Goal: Task Accomplishment & Management: Use online tool/utility

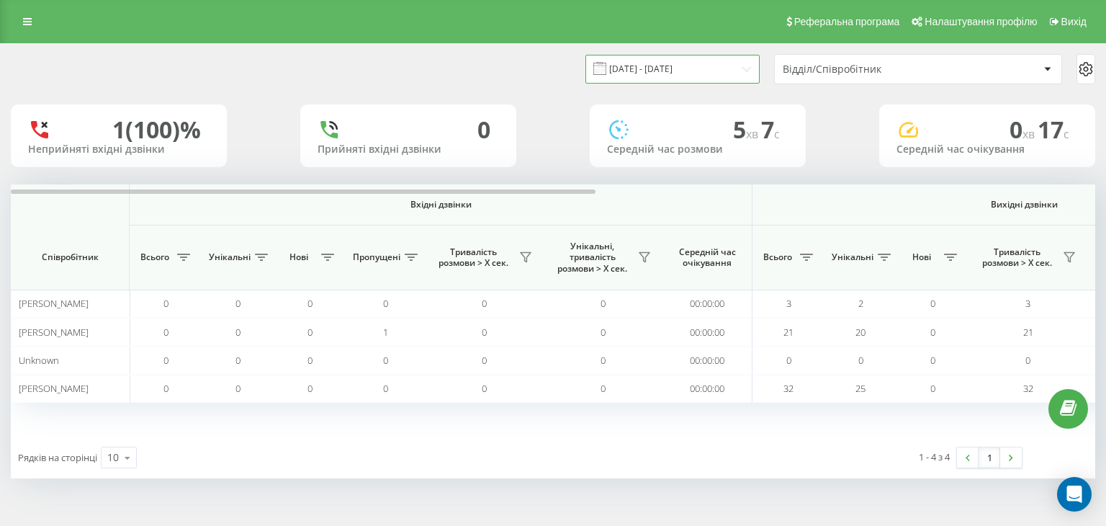
click at [611, 66] on input "[DATE] - [DATE]" at bounding box center [672, 69] width 174 height 28
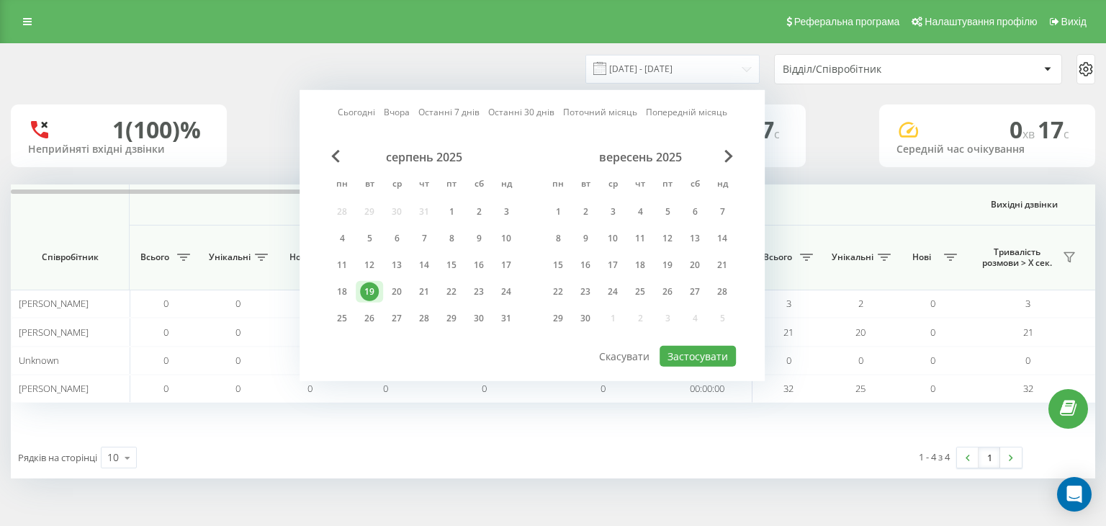
click at [369, 291] on div "19" at bounding box center [369, 291] width 19 height 19
click at [611, 305] on button "Застосувати" at bounding box center [698, 356] width 76 height 21
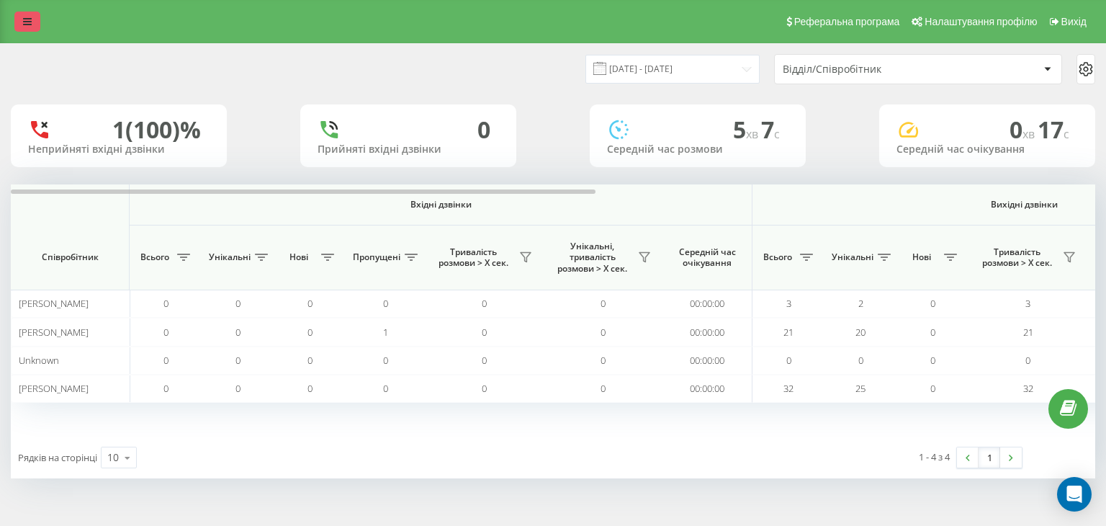
click at [32, 18] on link at bounding box center [27, 22] width 26 height 20
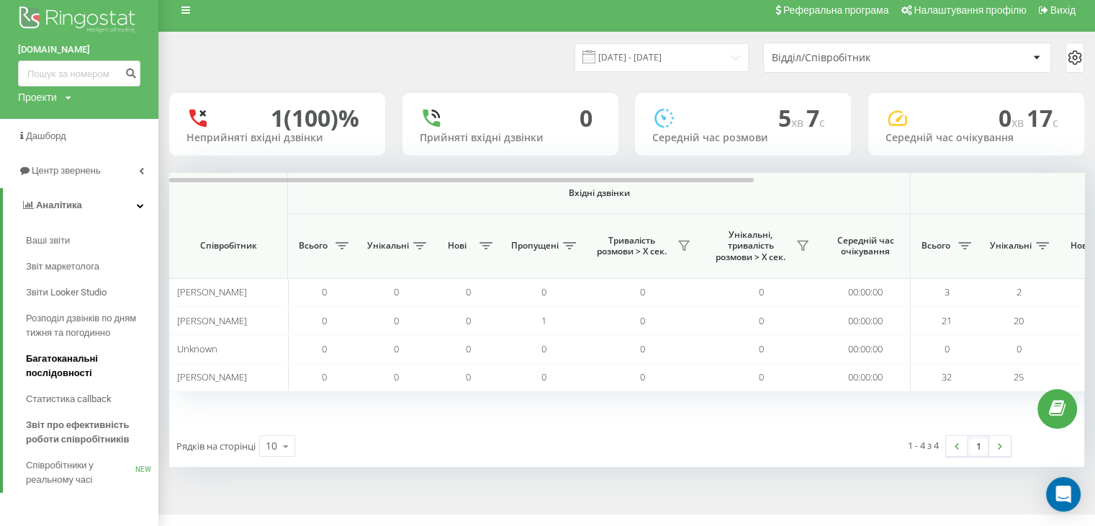
scroll to position [14, 0]
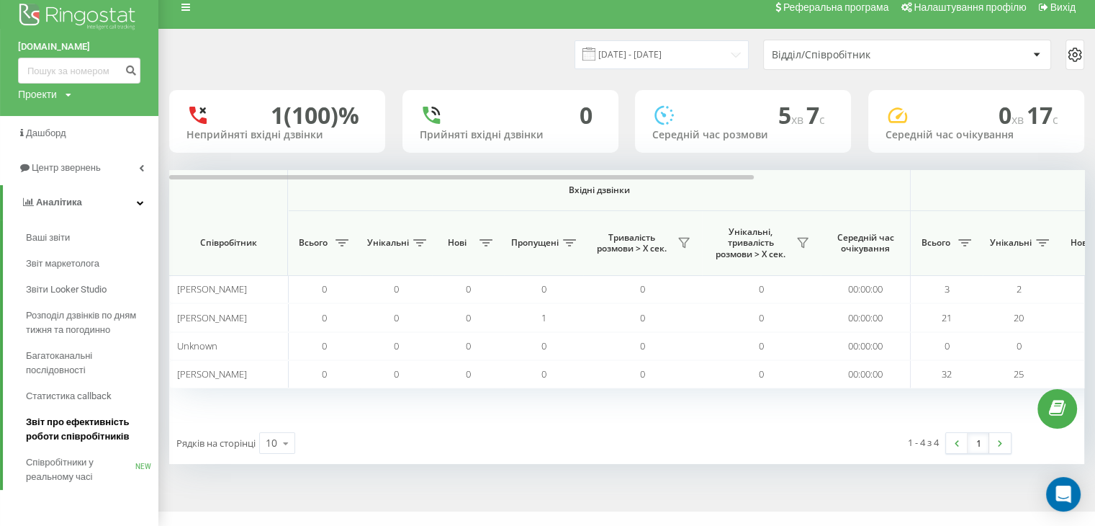
click at [64, 305] on span "Звіт про ефективність роботи співробітників" at bounding box center [88, 429] width 125 height 29
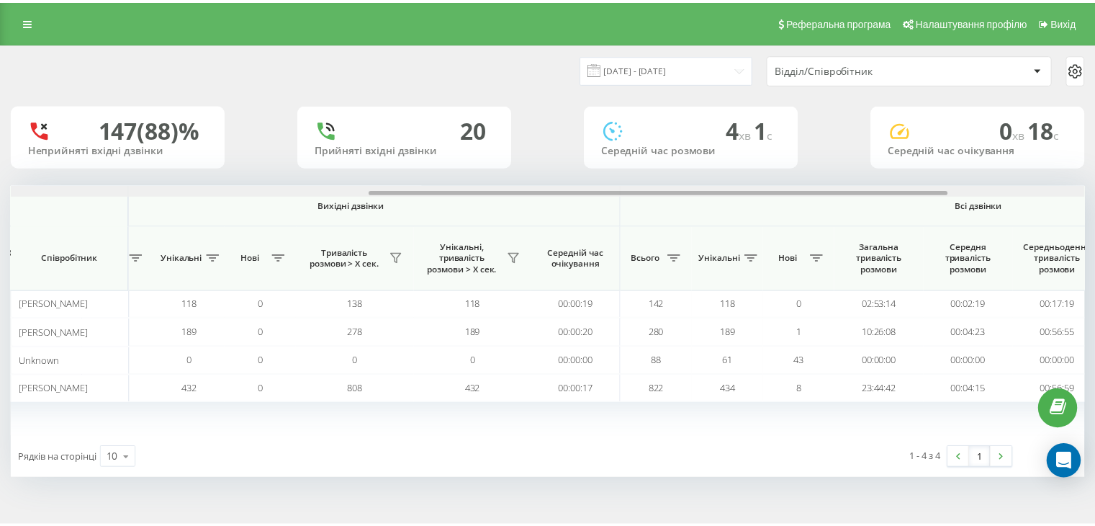
scroll to position [0, 925]
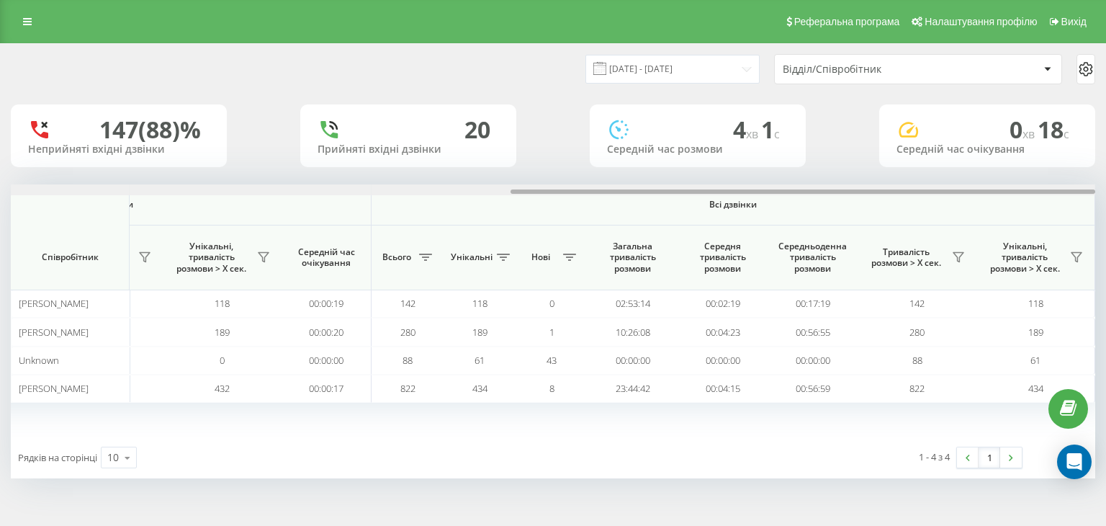
drag, startPoint x: 99, startPoint y: 192, endPoint x: 684, endPoint y: 223, distance: 586.2
click at [684, 223] on div "Вхідні дзвінки Вихідні дзвінки Всі дзвінки Співробітник Всього Унікальні Нові П…" at bounding box center [553, 310] width 1084 height 252
click at [959, 260] on icon at bounding box center [958, 257] width 10 height 9
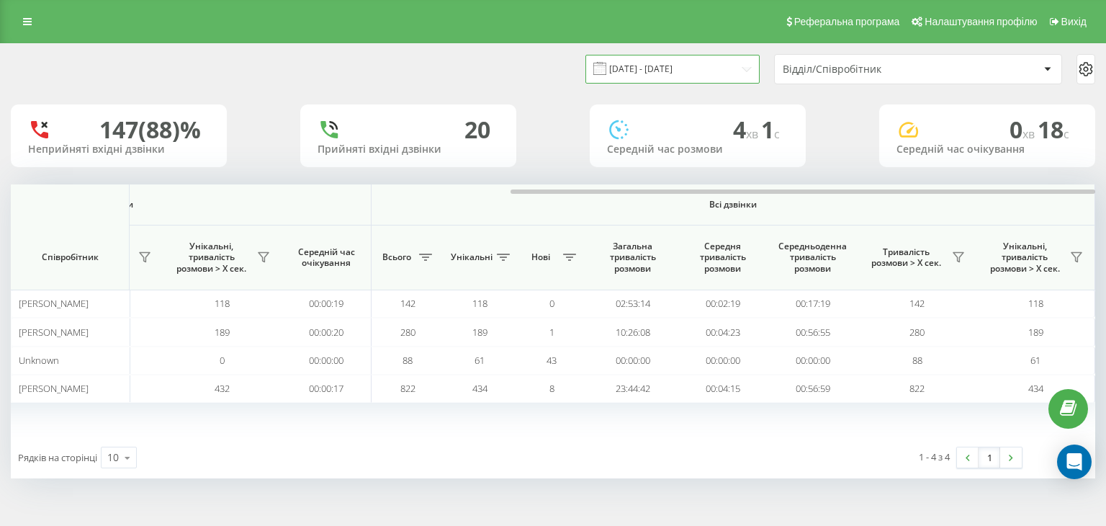
click at [679, 72] on input "20.07.2025 - 20.08.2025" at bounding box center [672, 69] width 174 height 28
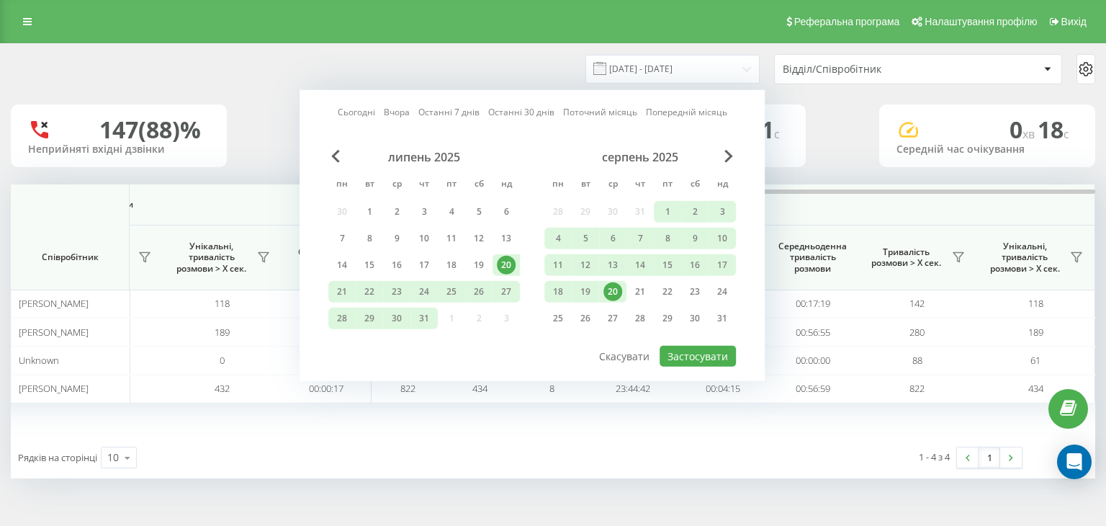
click at [613, 292] on div "20" at bounding box center [612, 291] width 19 height 19
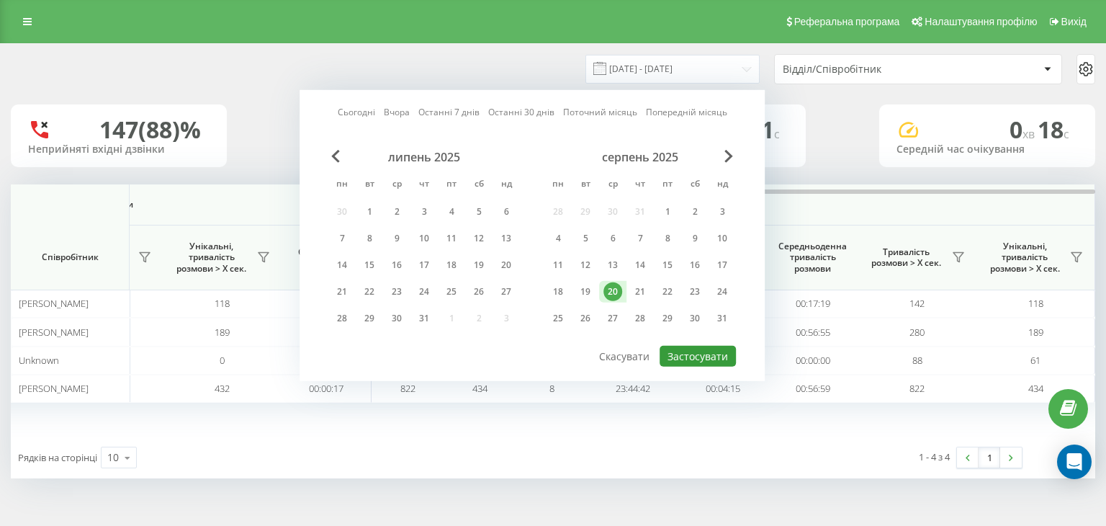
click at [716, 357] on button "Застосувати" at bounding box center [698, 356] width 76 height 21
type input "20.08.2025 - 20.08.2025"
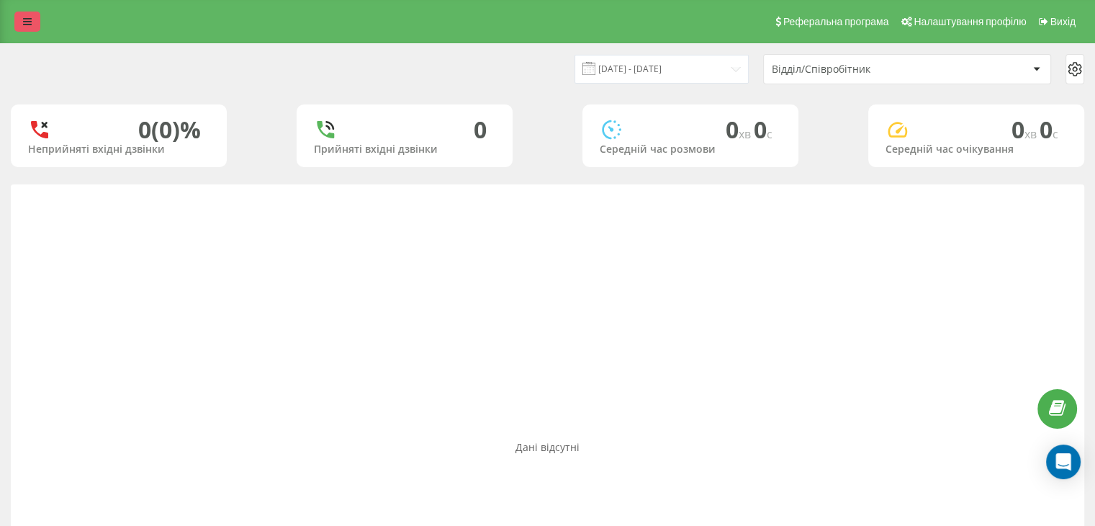
click at [33, 21] on link at bounding box center [27, 22] width 26 height 20
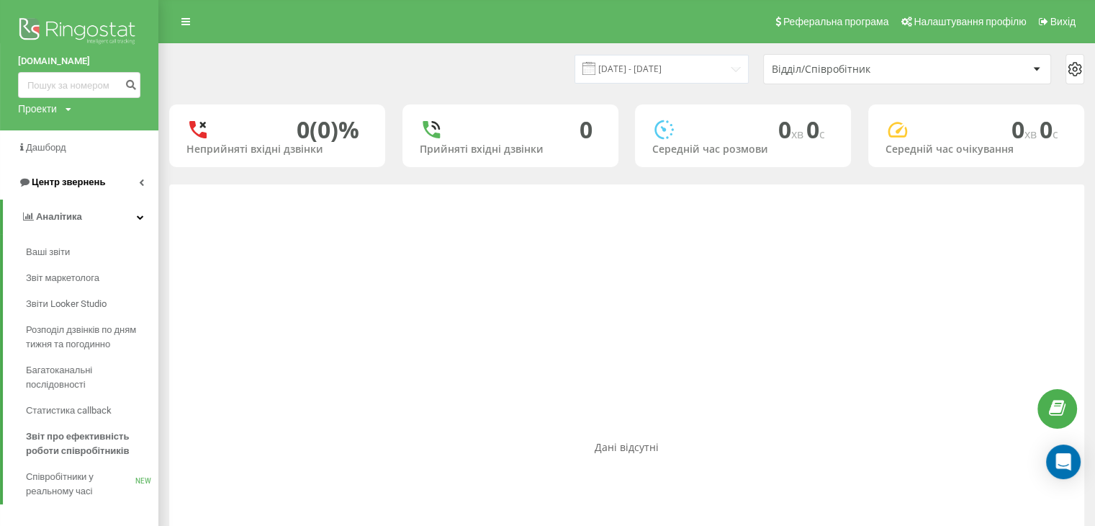
click at [71, 180] on span "Центр звернень" at bounding box center [68, 181] width 73 height 11
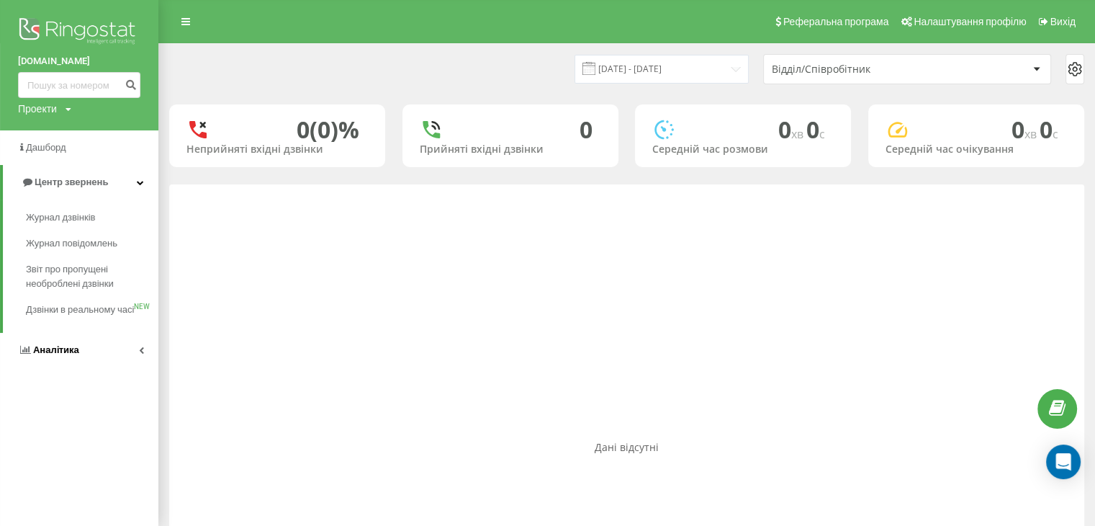
click at [56, 355] on span "Аналiтика" at bounding box center [56, 349] width 46 height 11
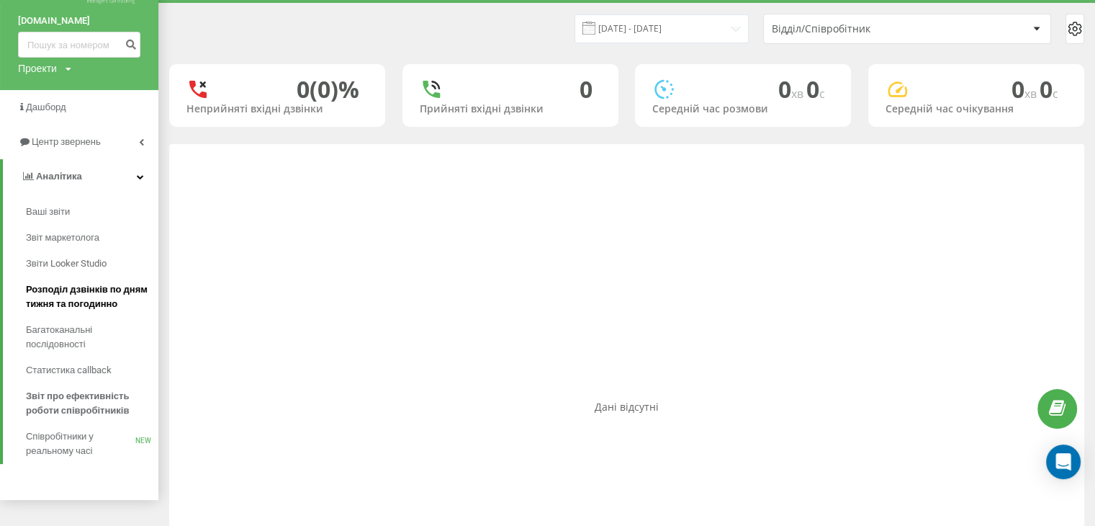
scroll to position [72, 0]
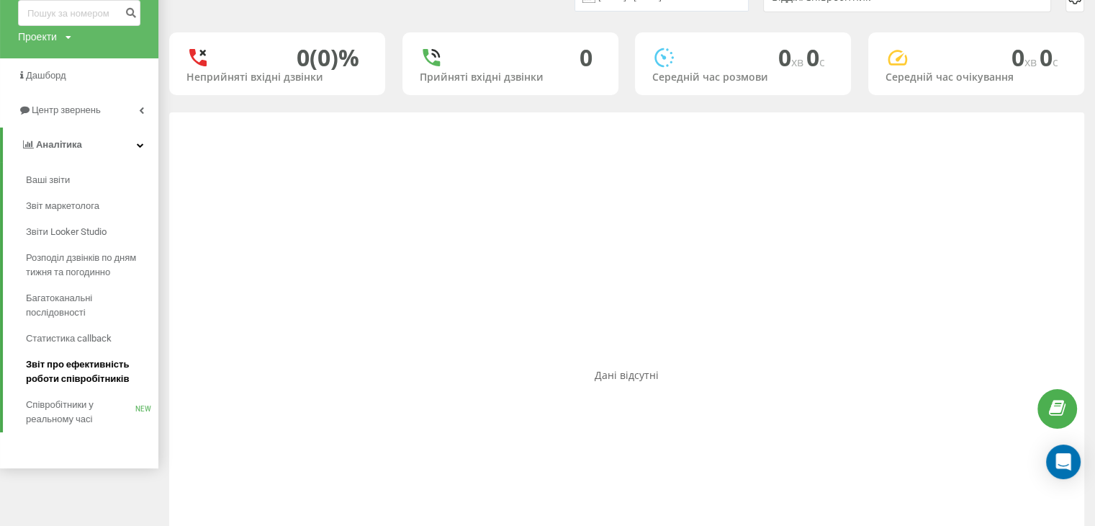
click at [89, 379] on span "Звіт про ефективність роботи співробітників" at bounding box center [88, 371] width 125 height 29
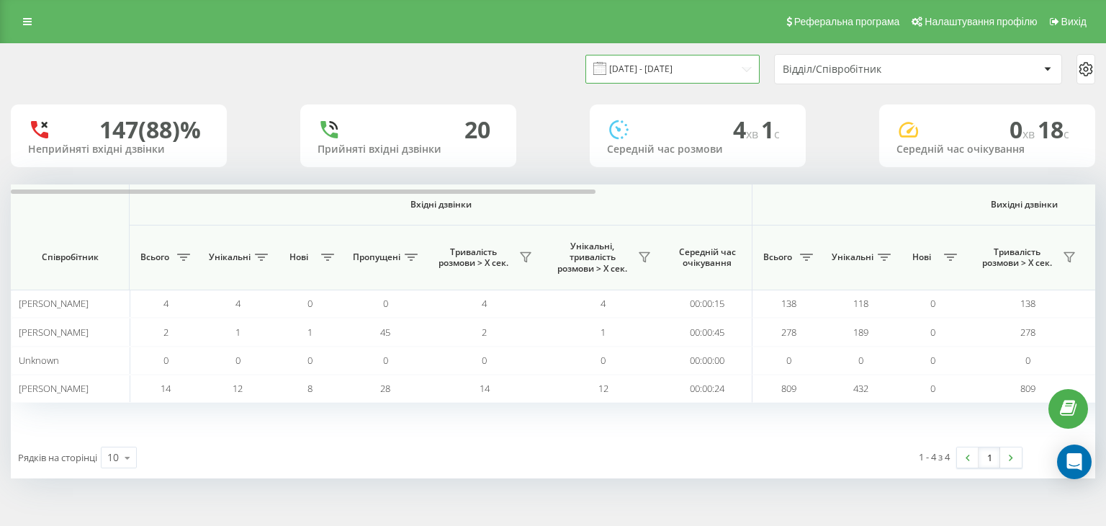
click at [639, 73] on input "20.07.2025 - 20.08.2025" at bounding box center [672, 69] width 174 height 28
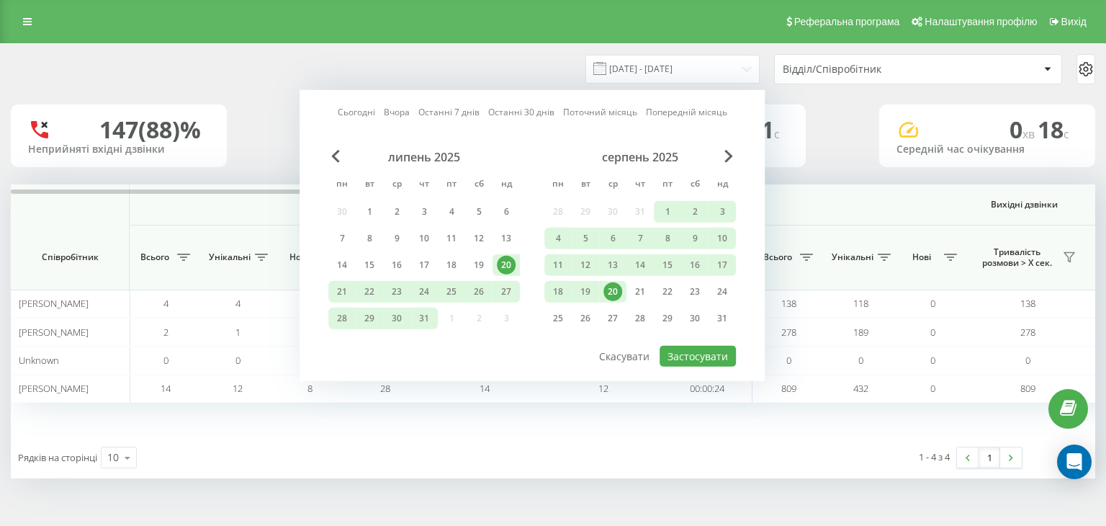
click at [613, 297] on div "20" at bounding box center [612, 291] width 19 height 19
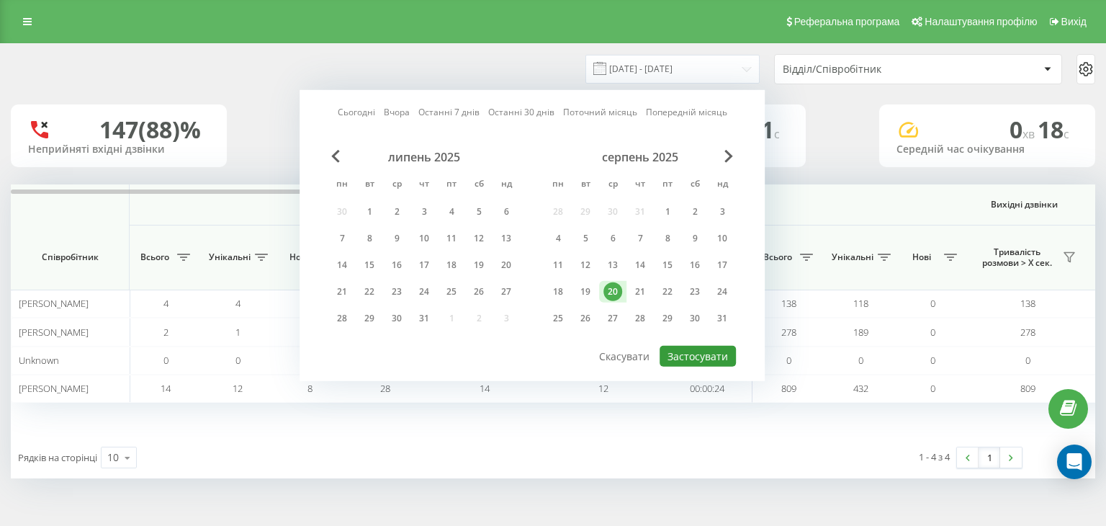
click at [678, 361] on button "Застосувати" at bounding box center [698, 356] width 76 height 21
type input "20.08.2025 - 20.08.2025"
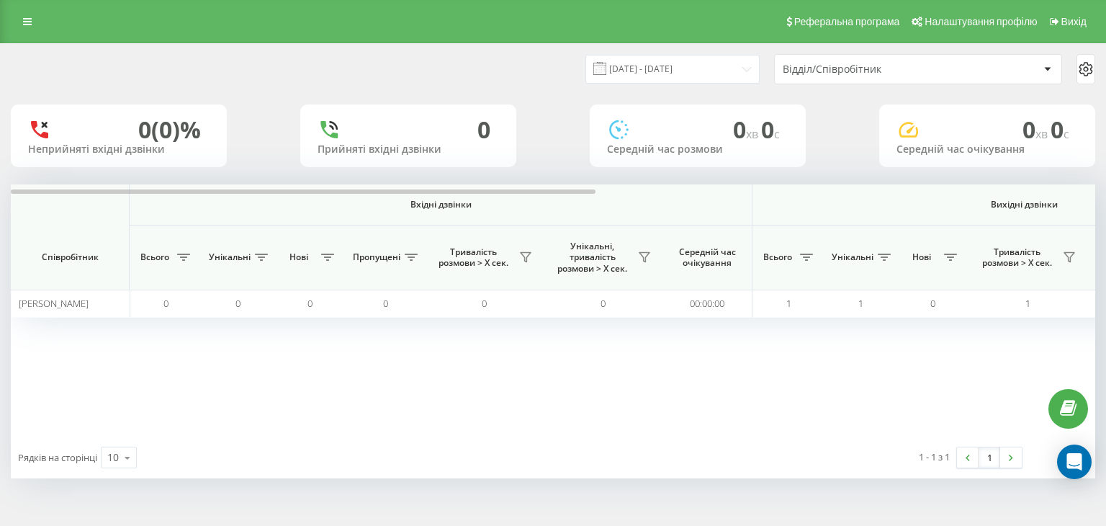
click at [413, 43] on div "20.08.2025 - 20.08.2025 Відділ/Співробітник 0 (0)% Неприйняті вхідні дзвінки 0 …" at bounding box center [553, 275] width 1106 height 464
click at [17, 22] on link at bounding box center [27, 22] width 26 height 20
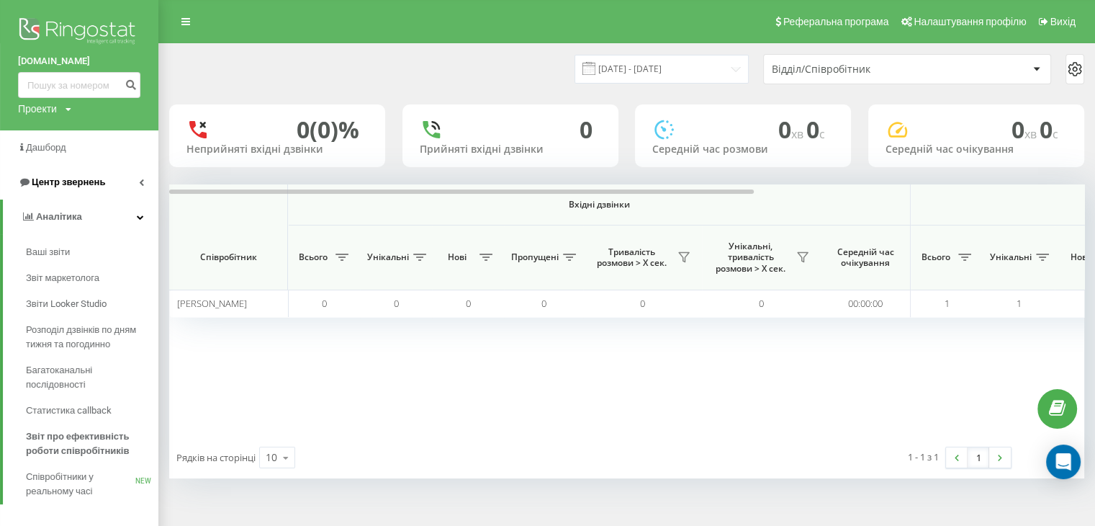
click at [51, 185] on span "Центр звернень" at bounding box center [68, 181] width 73 height 11
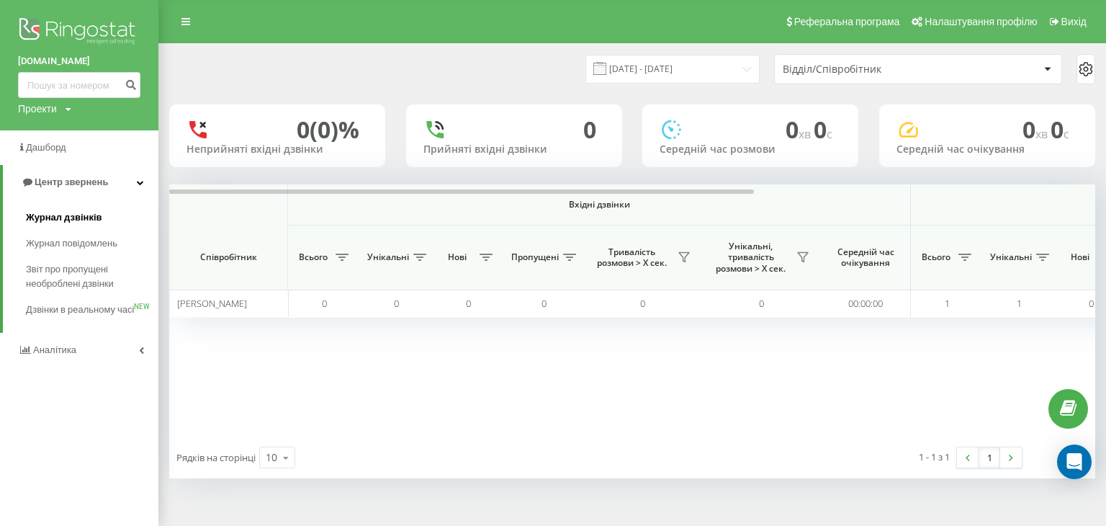
click at [72, 219] on span "Журнал дзвінків" at bounding box center [64, 217] width 76 height 14
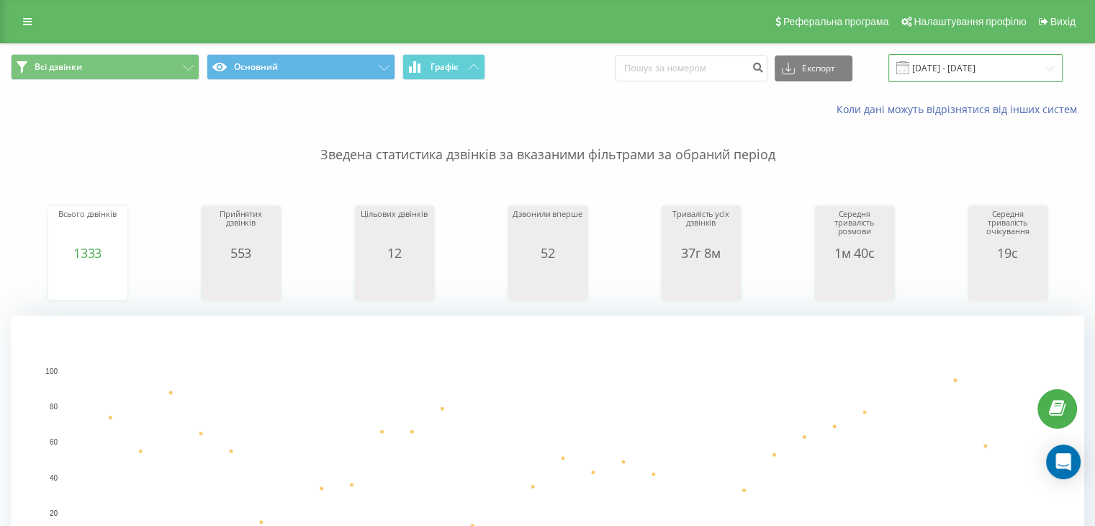
click at [955, 73] on input "20.07.2025 - 20.08.2025" at bounding box center [975, 68] width 174 height 28
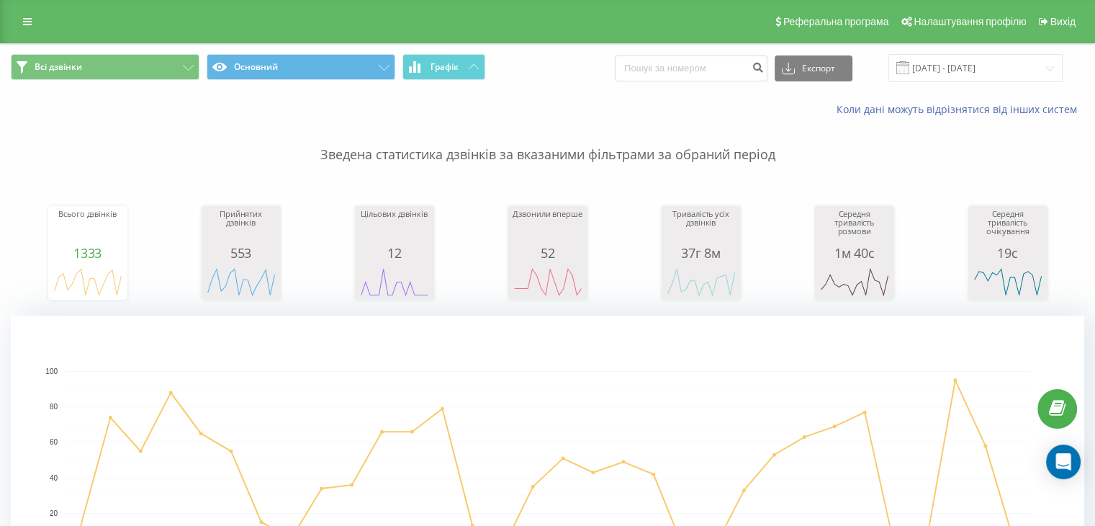
click at [754, 433] on rect "A chart." at bounding box center [548, 460] width 966 height 178
click at [969, 65] on input "20.07.2025 - 20.08.2025" at bounding box center [975, 68] width 174 height 28
click at [676, 76] on input at bounding box center [691, 68] width 153 height 26
paste input "380504060637"
type input "380504060637"
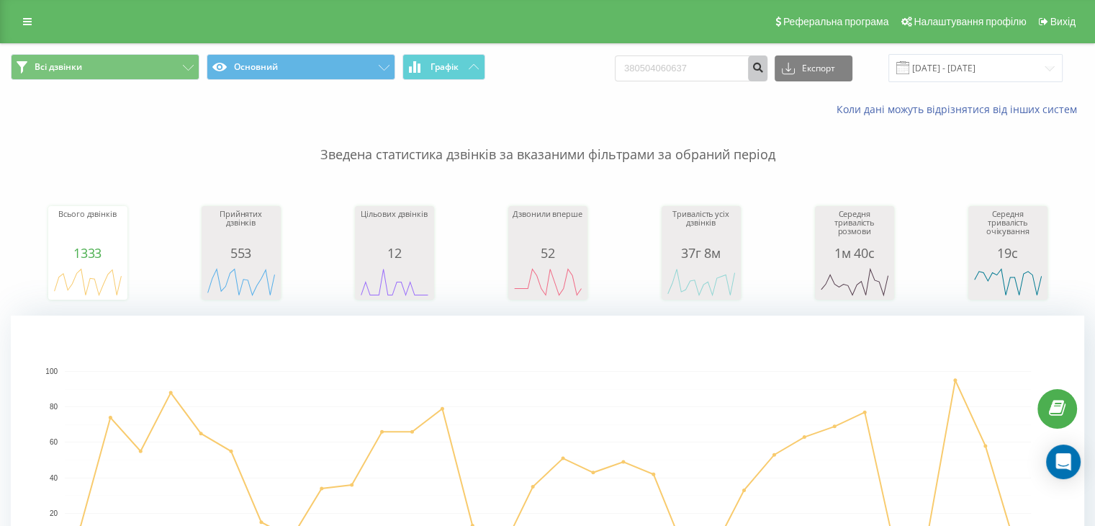
click at [764, 70] on icon "submit" at bounding box center [758, 65] width 12 height 9
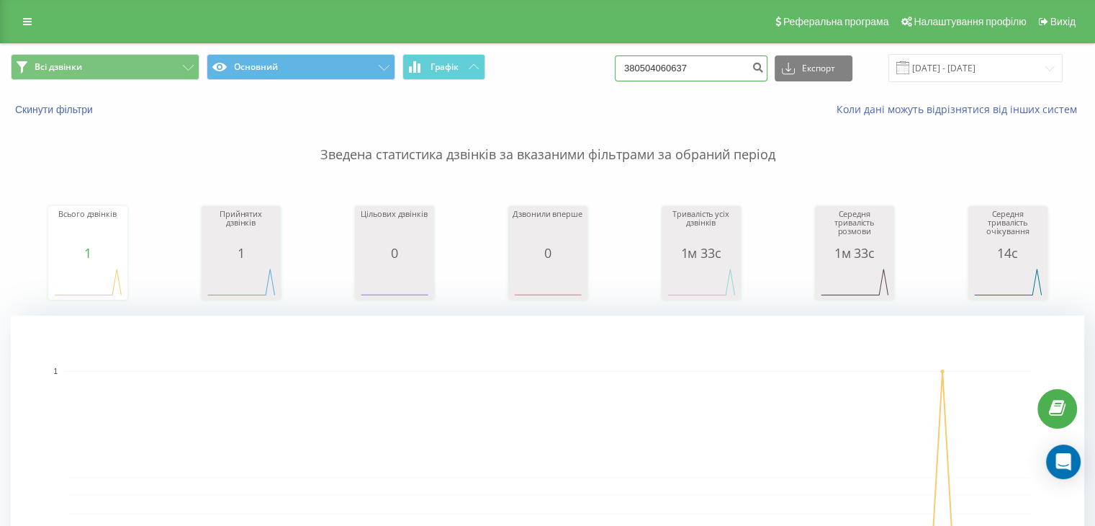
drag, startPoint x: 737, startPoint y: 63, endPoint x: 628, endPoint y: 73, distance: 109.9
click at [628, 73] on div "Всі дзвінки Основний Графік 380504060637 Експорт .csv .xls .xlsx [DATE] - [DATE]" at bounding box center [548, 68] width 1074 height 28
paste input "380668638317"
type input "380668638317"
click at [764, 68] on icon "submit" at bounding box center [758, 65] width 12 height 9
